Goal: Task Accomplishment & Management: Manage account settings

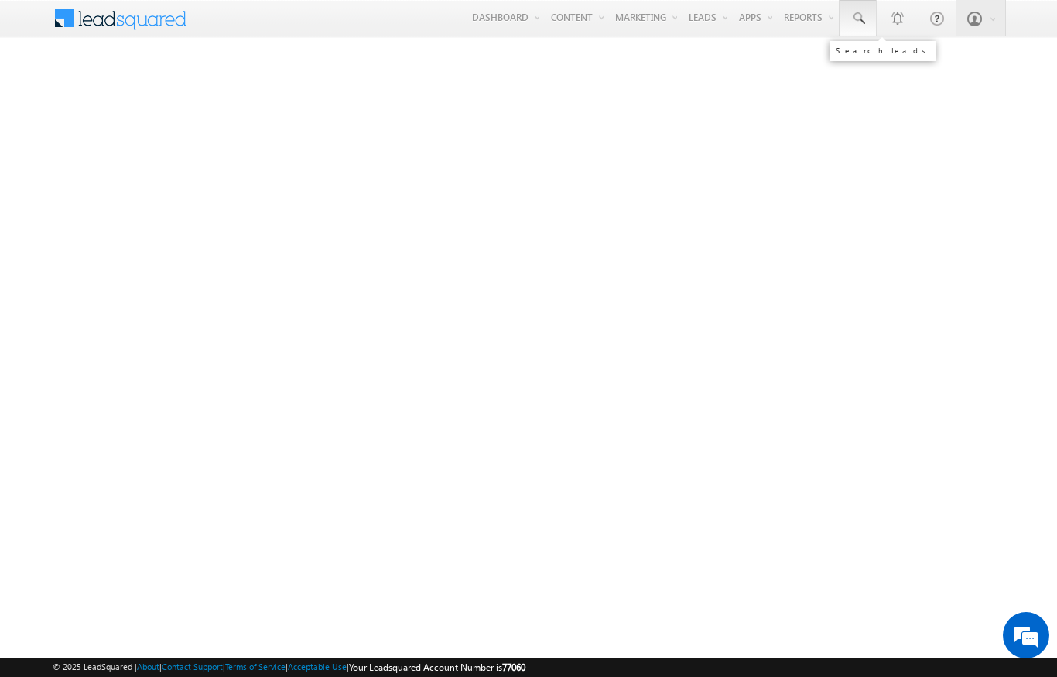
click at [861, 14] on span at bounding box center [857, 18] width 15 height 15
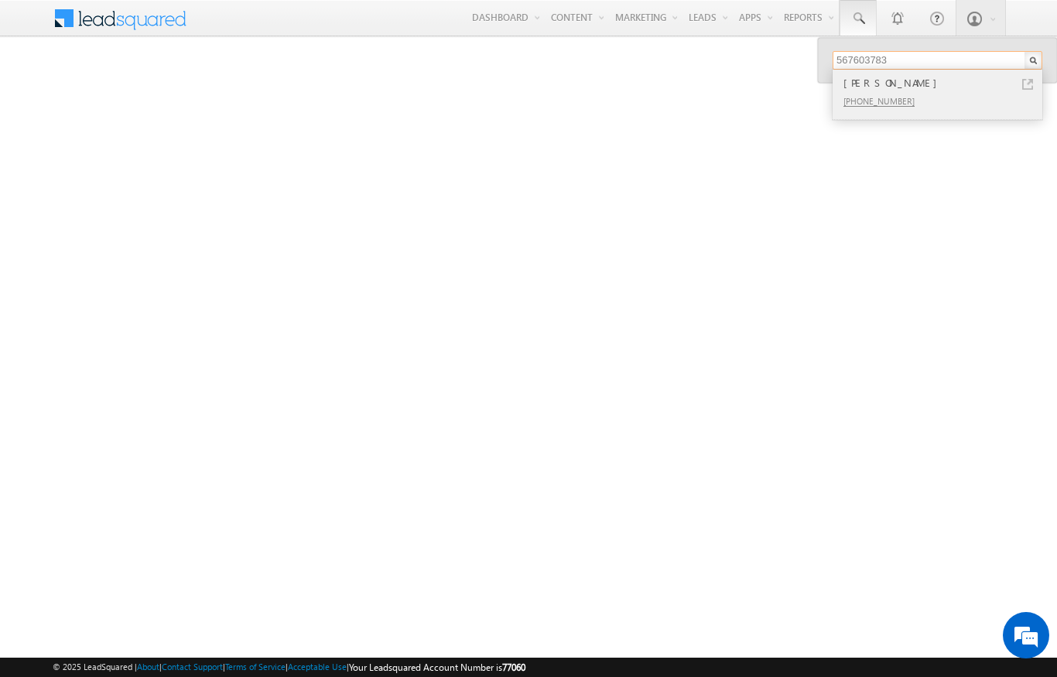
type input "567603783"
click at [891, 82] on div "[PERSON_NAME]" at bounding box center [943, 82] width 207 height 17
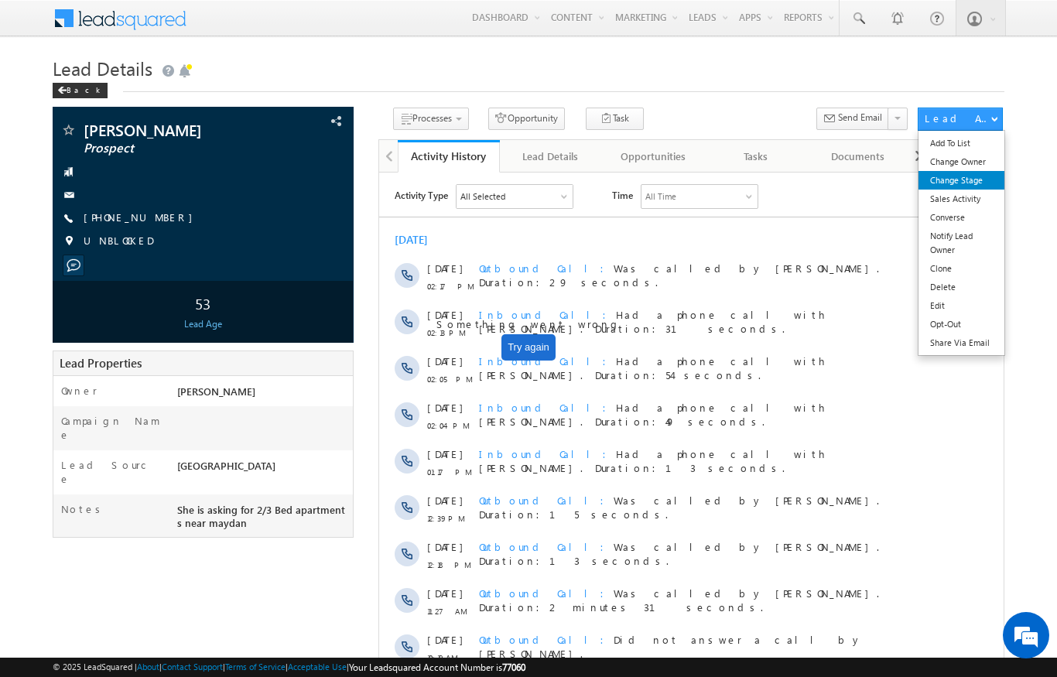
click at [931, 175] on link "Change Stage" at bounding box center [961, 180] width 86 height 19
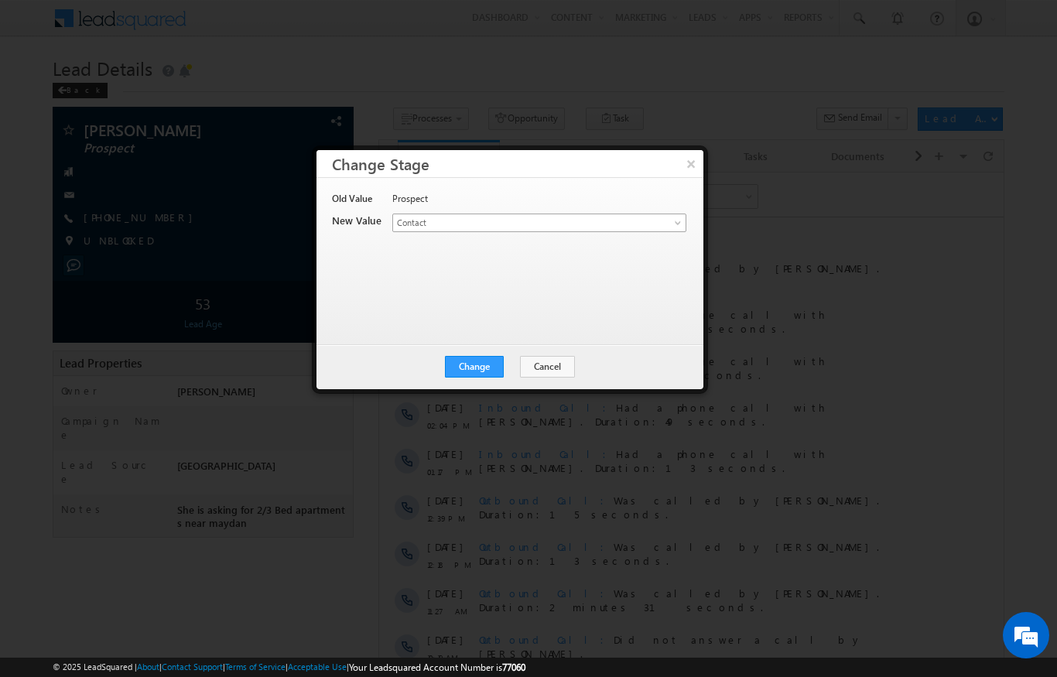
click at [466, 217] on span "Contact" at bounding box center [513, 223] width 241 height 14
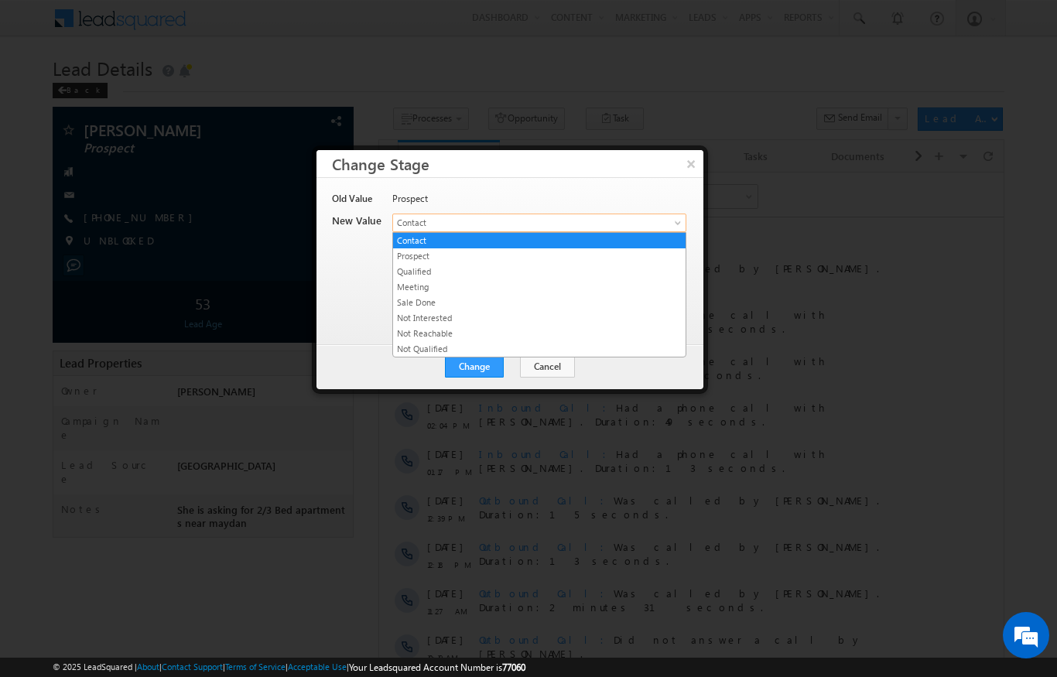
click at [412, 268] on link "Qualified" at bounding box center [539, 272] width 292 height 14
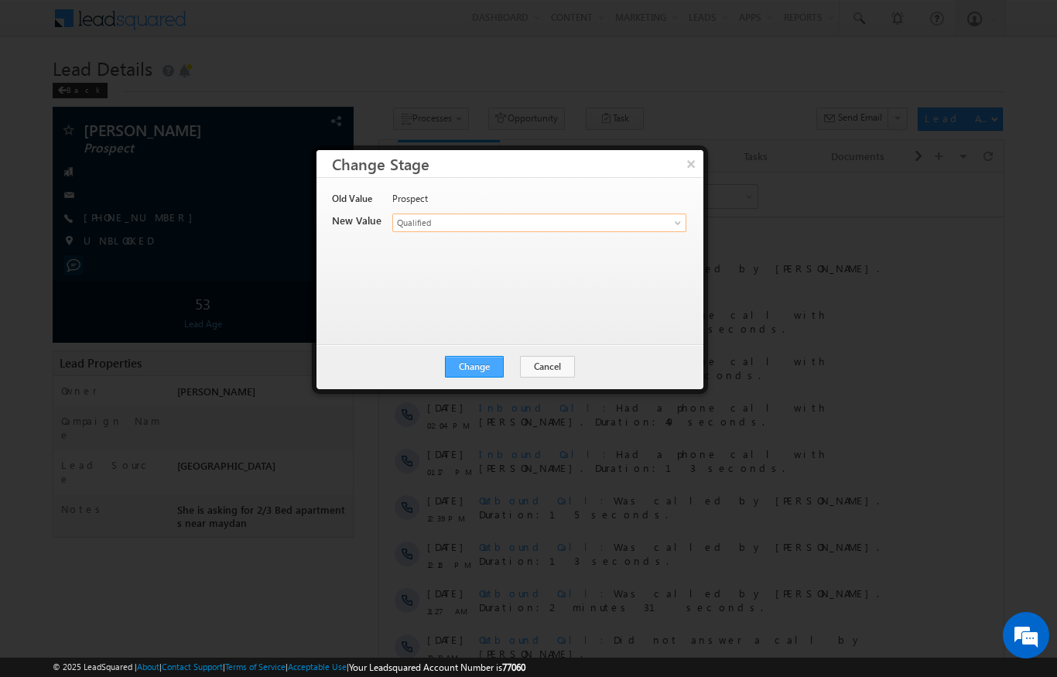
click at [473, 356] on button "Change" at bounding box center [474, 367] width 59 height 22
